Goal: Subscribe to service/newsletter

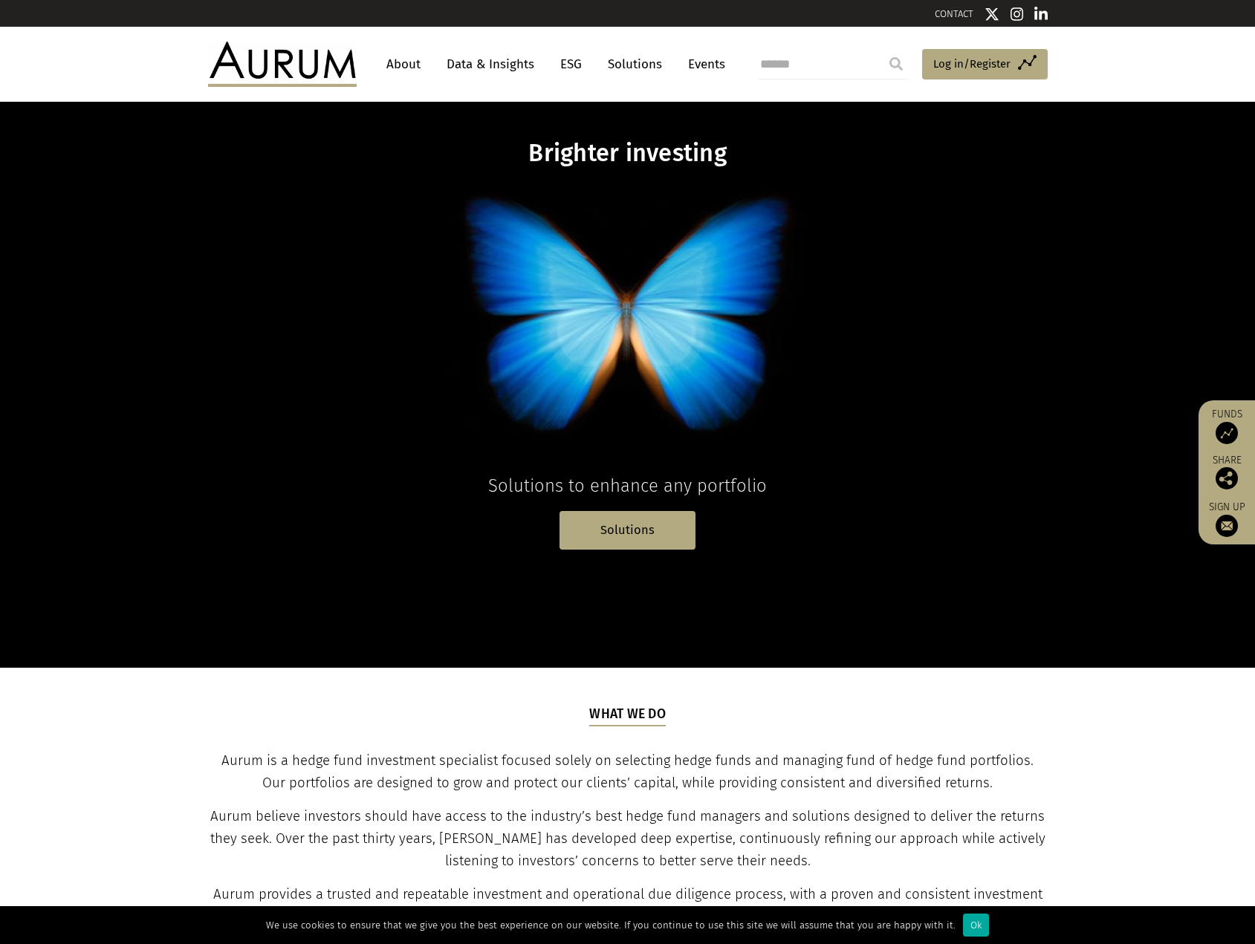
click at [467, 71] on link "Data & Insights" at bounding box center [490, 64] width 103 height 27
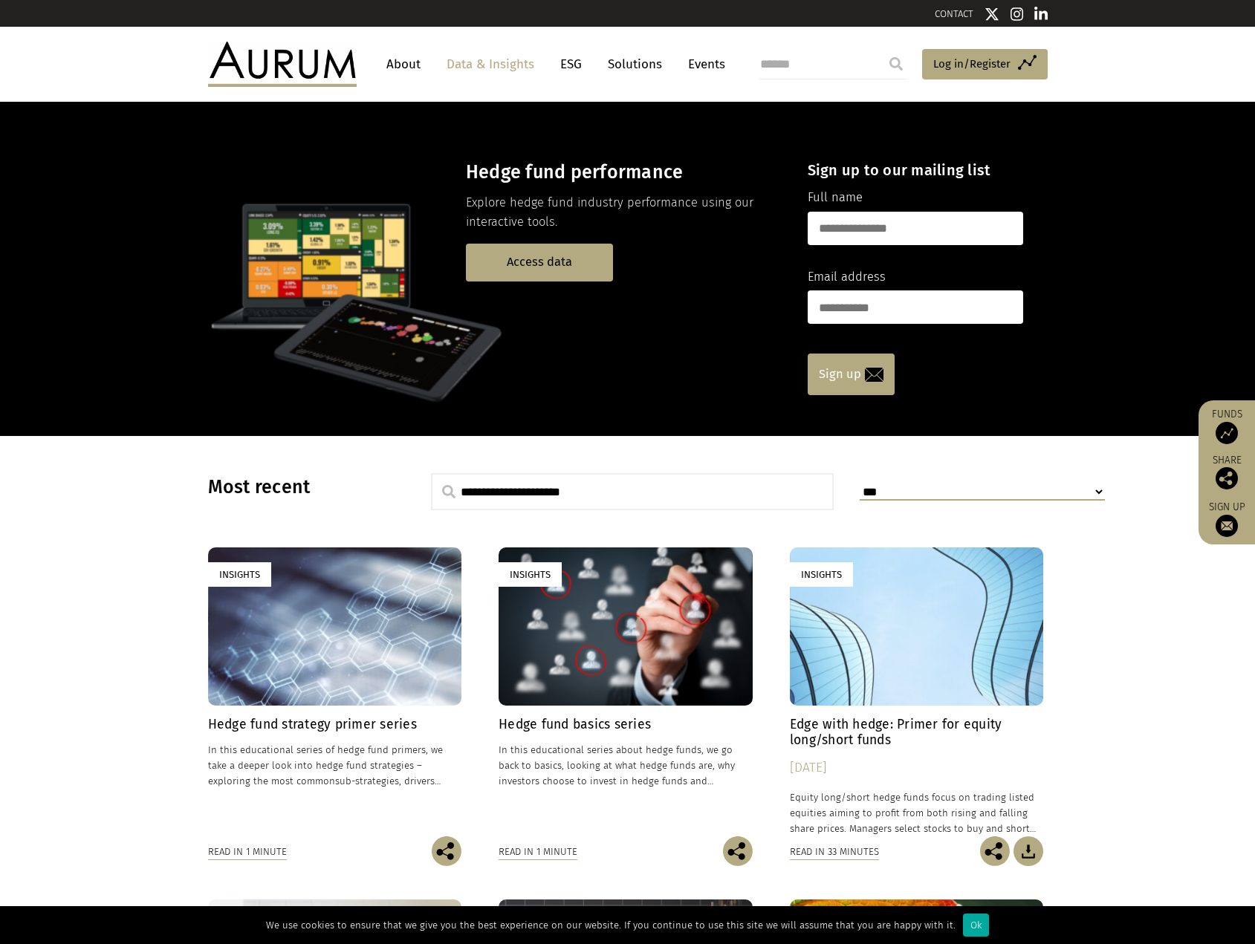
click at [839, 390] on link "Sign up" at bounding box center [851, 375] width 87 height 42
